Goal: Task Accomplishment & Management: Use online tool/utility

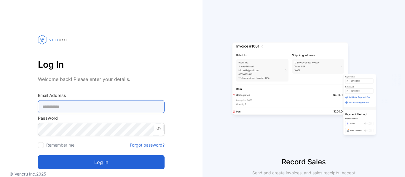
type Address-inputemail "**********"
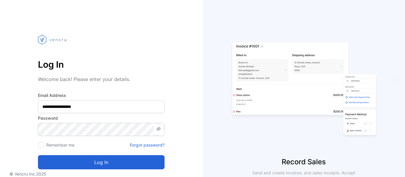
click at [118, 165] on button "Log in" at bounding box center [101, 163] width 127 height 14
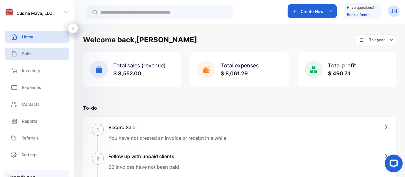
click at [34, 55] on div "Sales" at bounding box center [37, 54] width 65 height 12
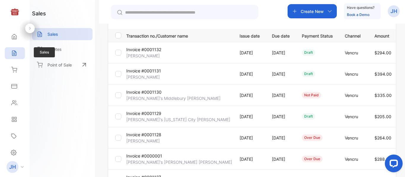
scroll to position [82, 0]
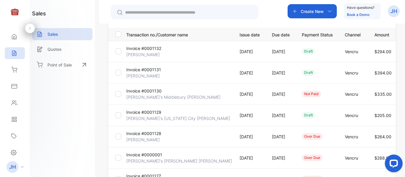
click at [145, 139] on p "[PERSON_NAME]" at bounding box center [143, 140] width 35 height 6
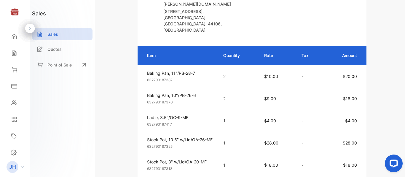
scroll to position [133, 0]
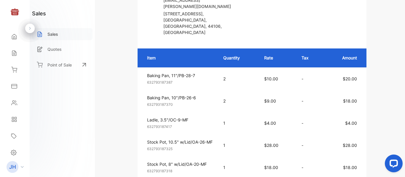
click at [66, 36] on div "Sales" at bounding box center [62, 34] width 60 height 12
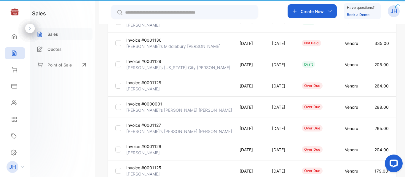
type input "**********"
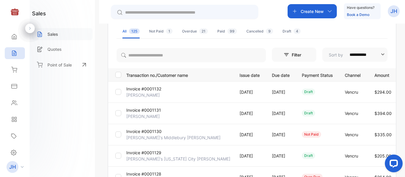
scroll to position [41, 0]
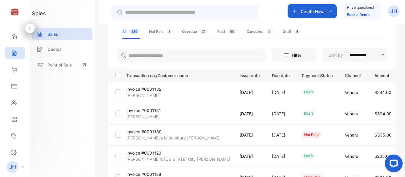
click at [148, 95] on p "[PERSON_NAME]" at bounding box center [143, 95] width 35 height 6
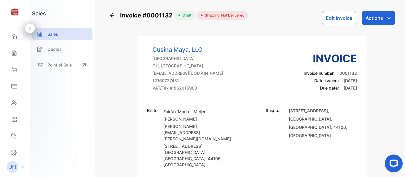
click at [338, 17] on button "Edit Invoice" at bounding box center [339, 18] width 34 height 14
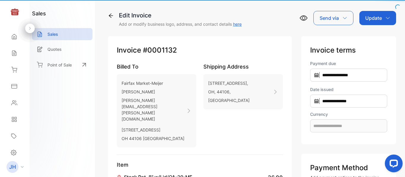
type input "**********"
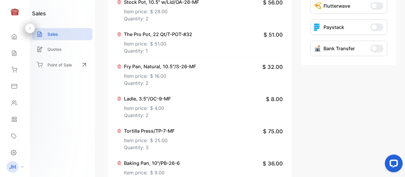
scroll to position [211, 0]
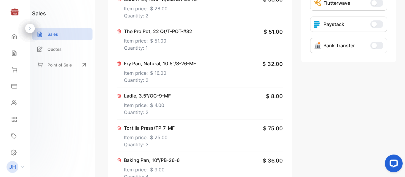
click at [147, 174] on p "Quantity: 4" at bounding box center [152, 177] width 56 height 7
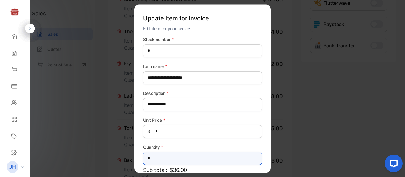
click at [178, 159] on input "*" at bounding box center [202, 158] width 119 height 13
type input "*"
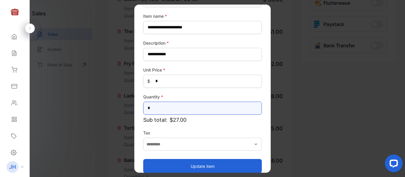
scroll to position [58, 0]
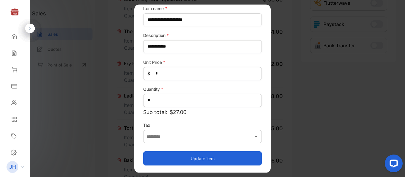
click at [223, 157] on button "Update item" at bounding box center [202, 159] width 119 height 14
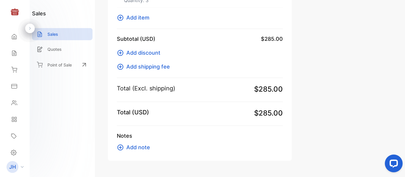
scroll to position [392, 0]
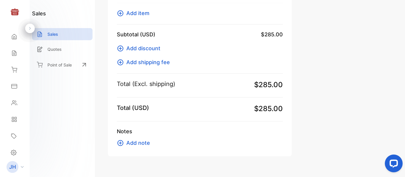
click at [133, 139] on span "Add note" at bounding box center [138, 143] width 24 height 8
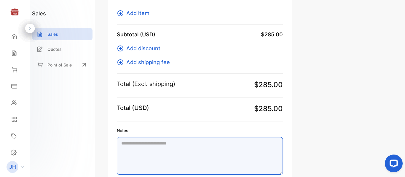
click at [190, 137] on textarea "Notes" at bounding box center [200, 156] width 166 height 38
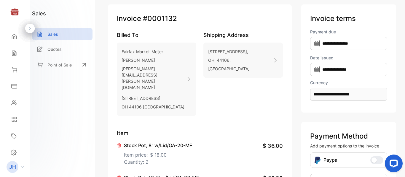
scroll to position [0, 0]
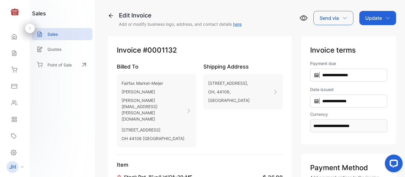
click at [385, 17] on icon "button" at bounding box center [387, 18] width 5 height 5
type textarea "**********"
click at [375, 38] on div "Invoice" at bounding box center [378, 38] width 34 height 12
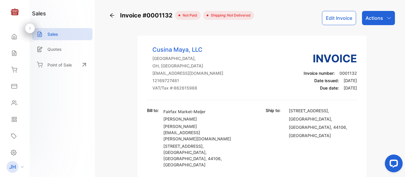
click at [386, 20] on icon "button" at bounding box center [388, 18] width 5 height 5
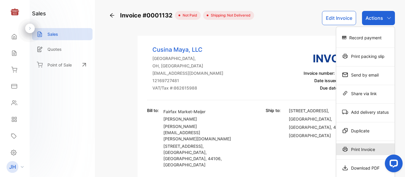
click at [355, 150] on div "Print Invoice" at bounding box center [365, 150] width 58 height 12
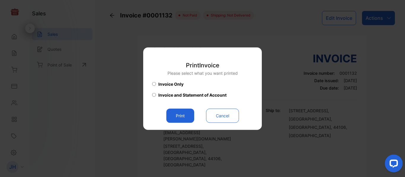
click at [176, 119] on button "Print" at bounding box center [180, 116] width 28 height 14
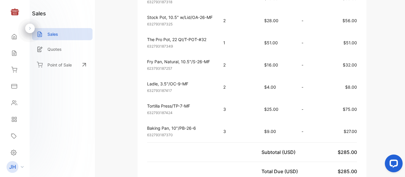
scroll to position [218, 0]
